Goal: Task Accomplishment & Management: Use online tool/utility

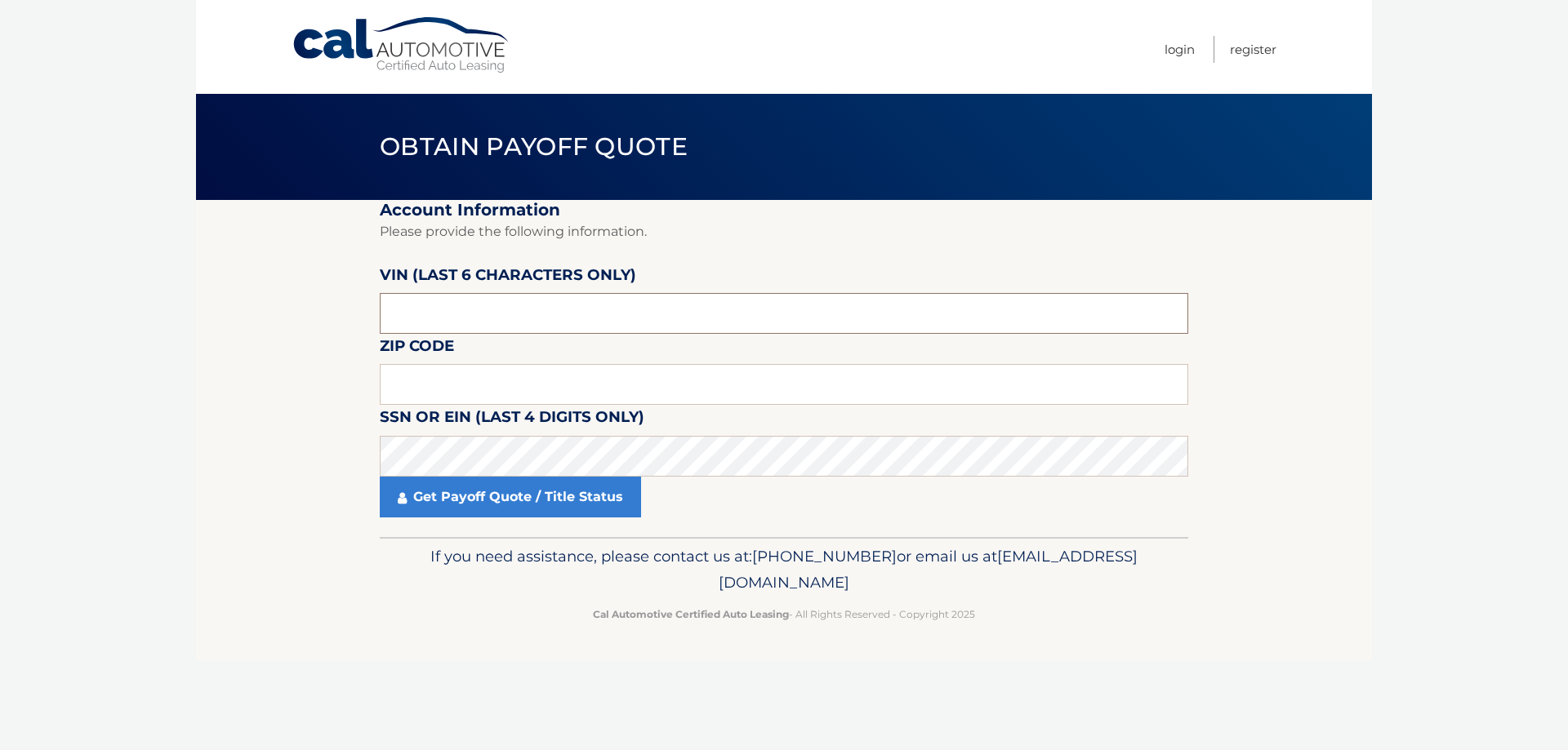
click at [528, 312] on input "text" at bounding box center [784, 313] width 809 height 41
paste input "4S4WMA"
click at [535, 385] on input "text" at bounding box center [784, 384] width 809 height 41
click at [961, 199] on header "Obtain Payoff Quote" at bounding box center [784, 147] width 809 height 106
click at [512, 325] on input "4S4WMA" at bounding box center [784, 313] width 809 height 41
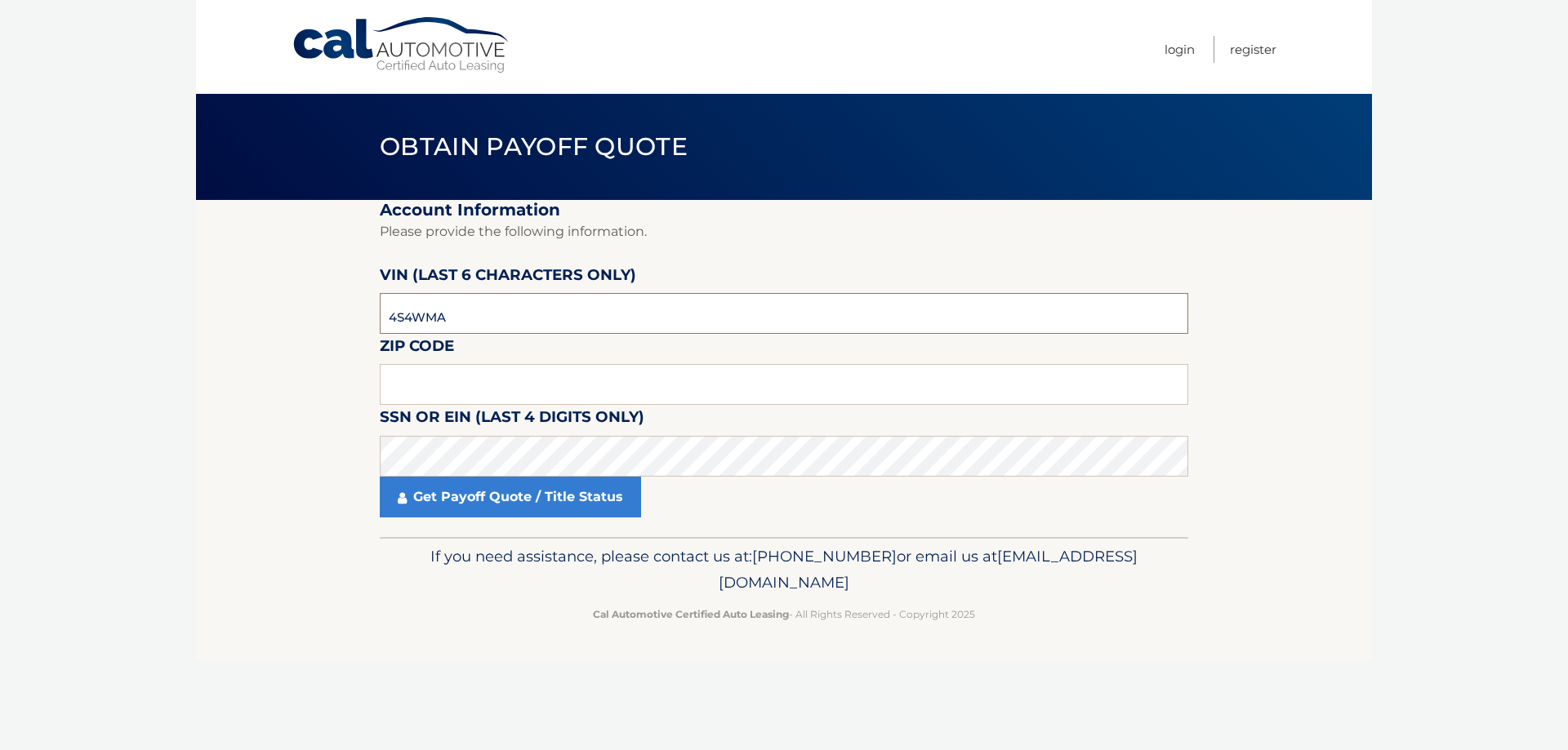
click at [512, 325] on input "4S4WMA" at bounding box center [784, 313] width 809 height 41
type input "407323"
click at [628, 384] on input "text" at bounding box center [784, 384] width 809 height 41
type input "11756"
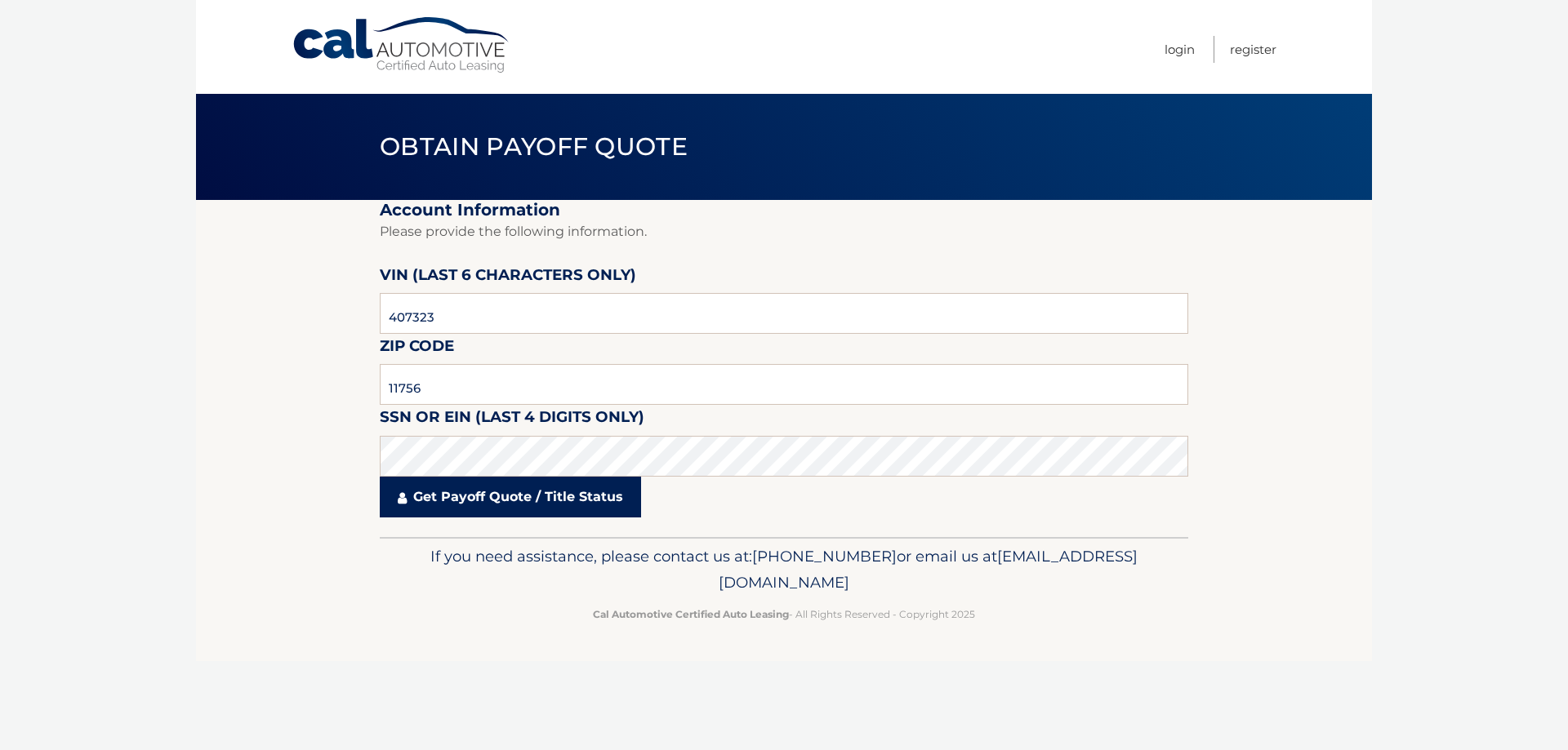
click at [562, 511] on link "Get Payoff Quote / Title Status" at bounding box center [511, 497] width 262 height 41
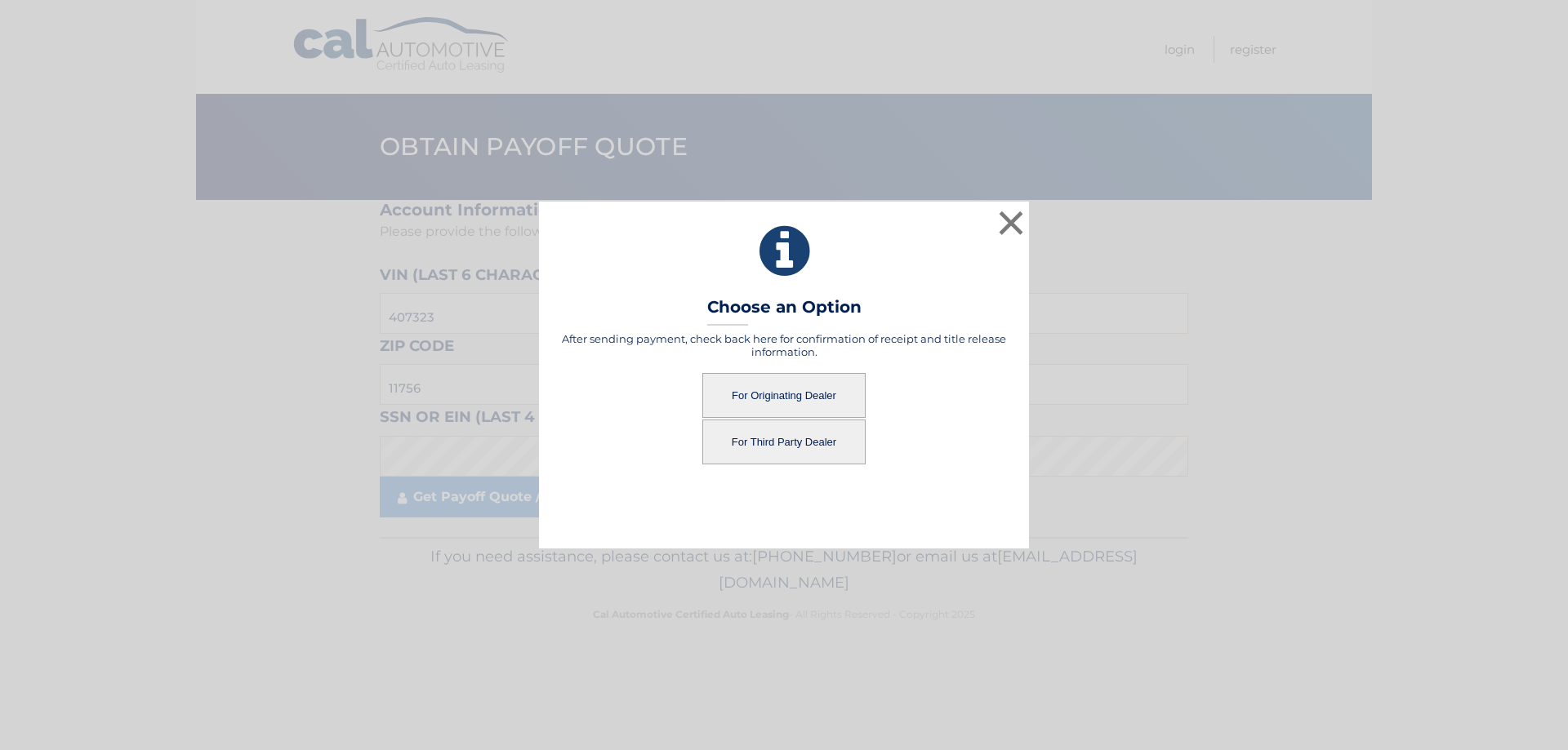
click at [787, 439] on button "For Third Party Dealer" at bounding box center [784, 442] width 164 height 44
click at [775, 449] on button "For Third Party Dealer" at bounding box center [784, 442] width 164 height 44
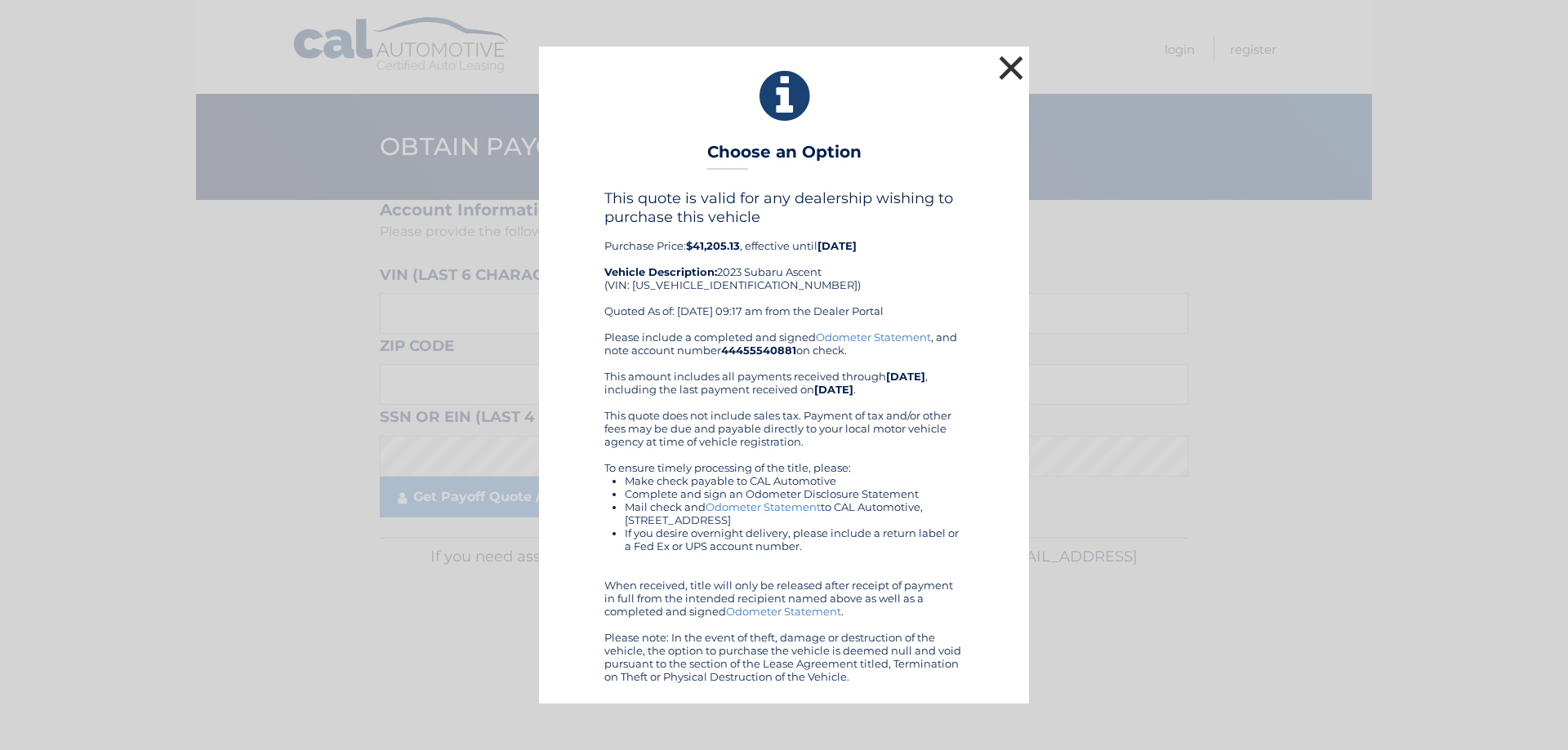
click at [1005, 65] on button "×" at bounding box center [1011, 68] width 33 height 33
